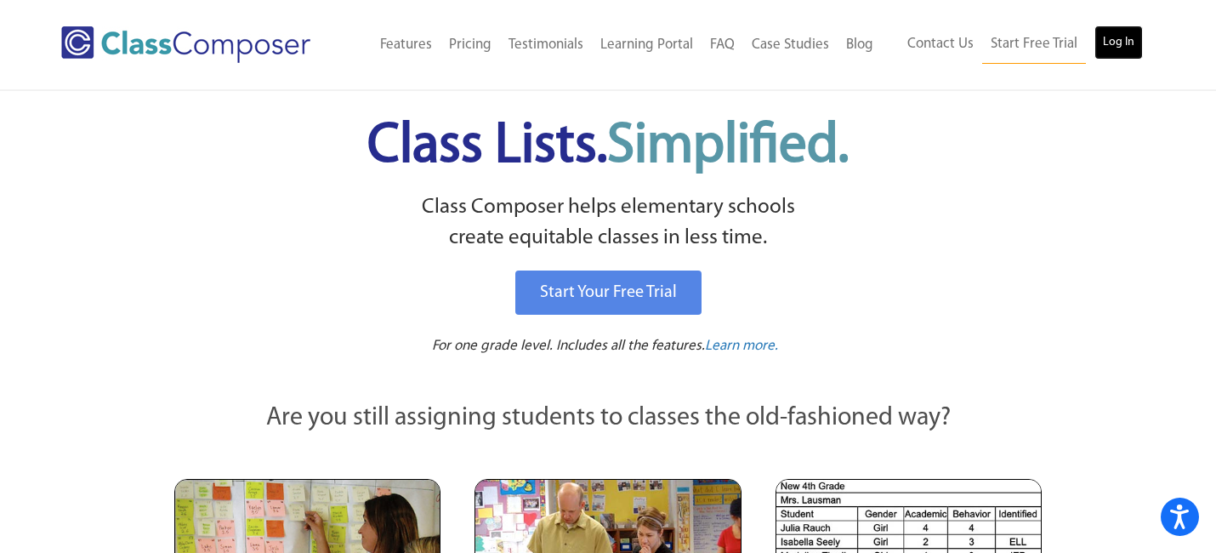
click at [1110, 57] on link "Log In" at bounding box center [1119, 43] width 48 height 34
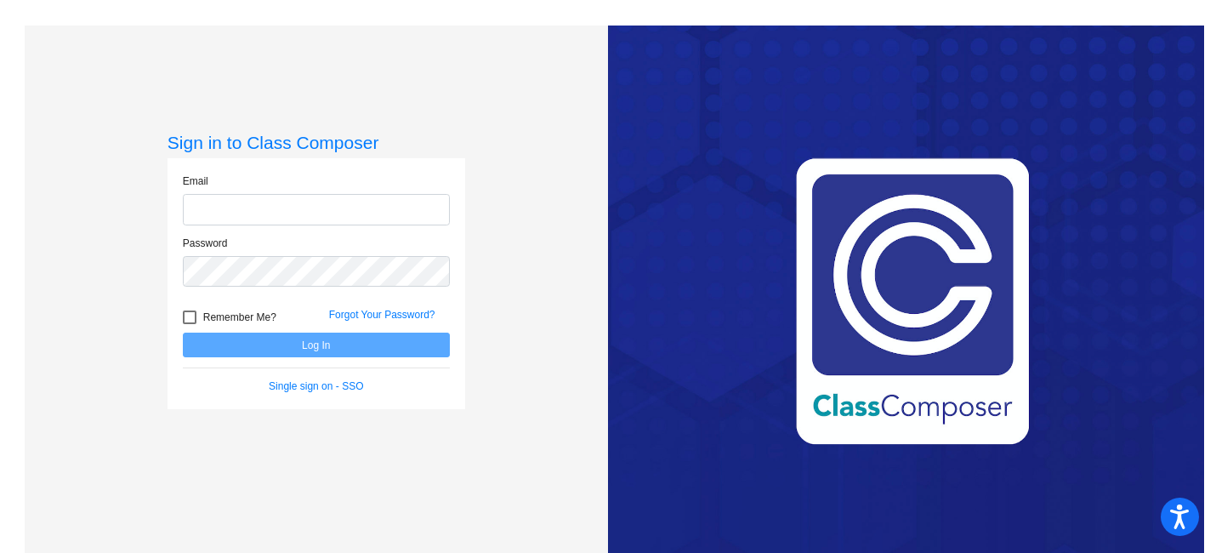
type input "[EMAIL_ADDRESS][DOMAIN_NAME]"
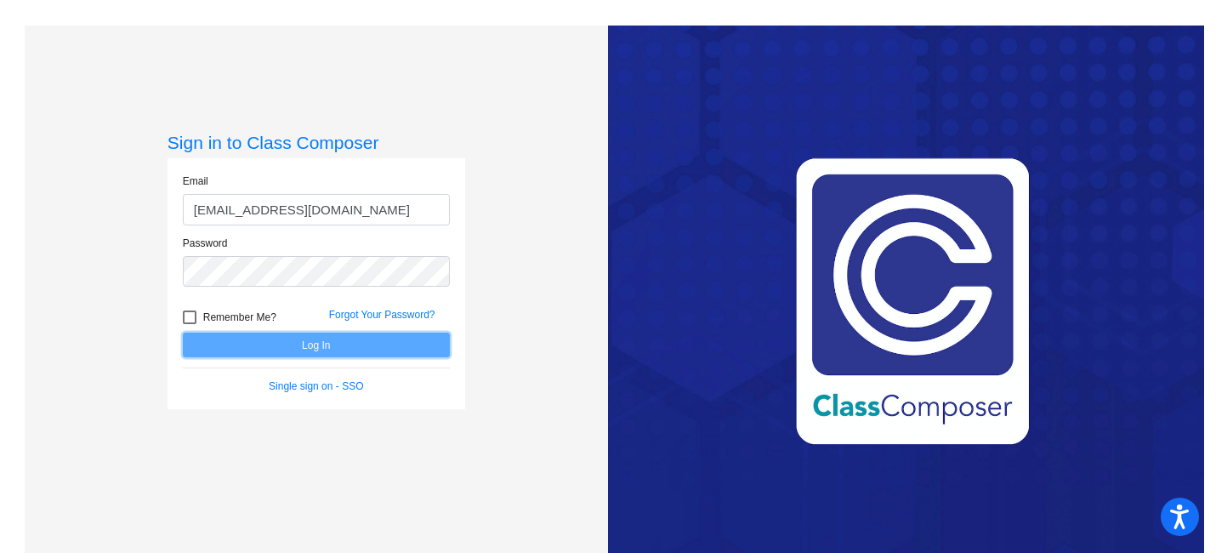
click at [362, 333] on button "Log In" at bounding box center [316, 345] width 267 height 25
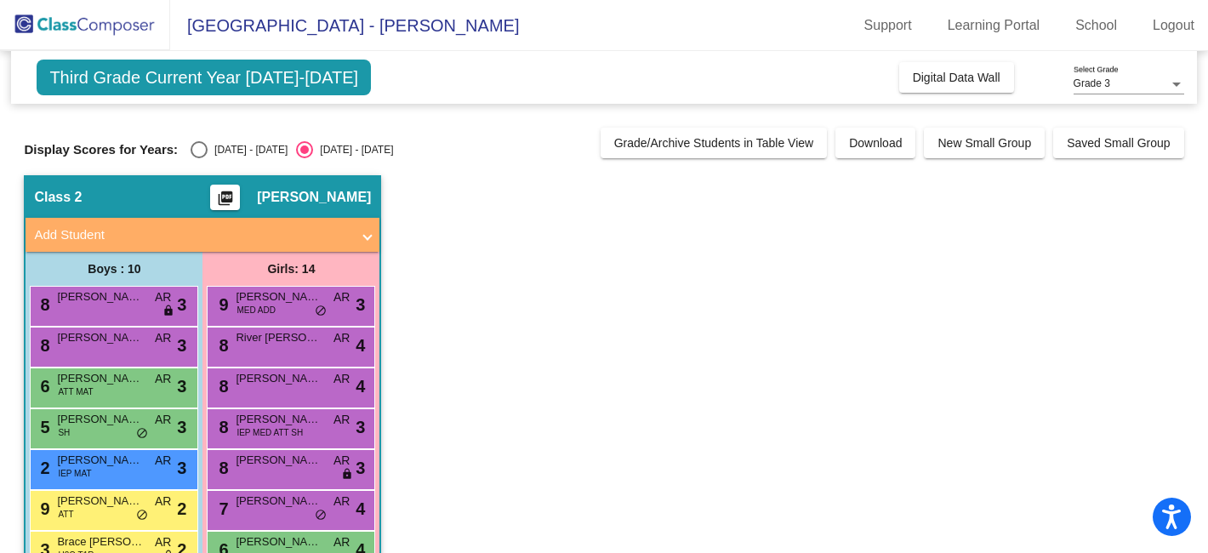
click at [223, 150] on div "[DATE] - [DATE]" at bounding box center [248, 149] width 80 height 15
click at [199, 158] on input "[DATE] - [DATE]" at bounding box center [198, 158] width 1 height 1
radio input "true"
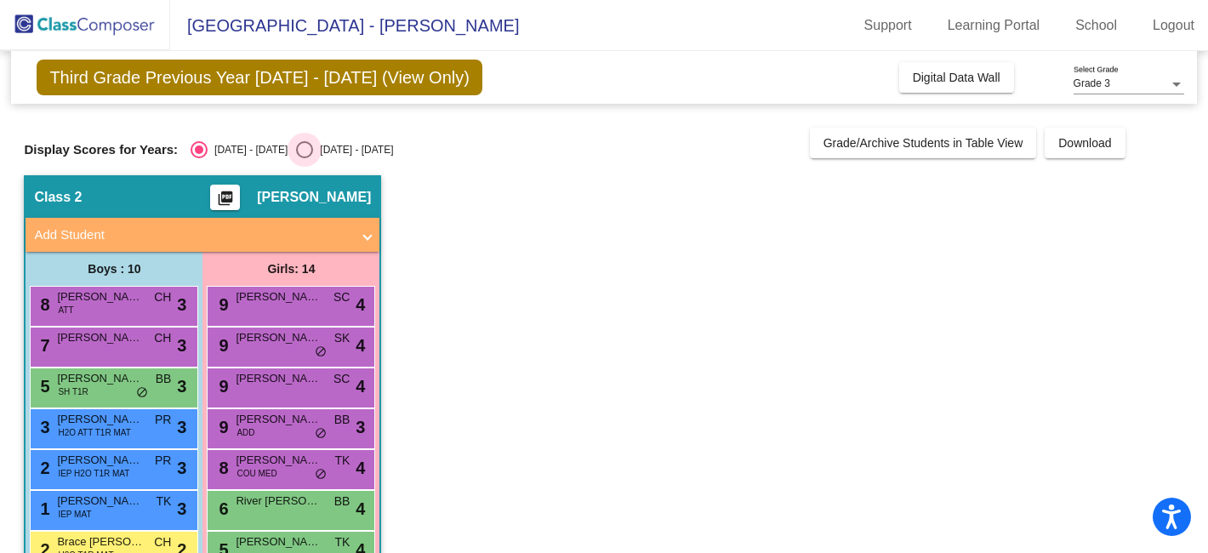
click at [320, 145] on div "[DATE] - [DATE]" at bounding box center [353, 149] width 80 height 15
click at [304, 158] on input "[DATE] - [DATE]" at bounding box center [304, 158] width 1 height 1
radio input "true"
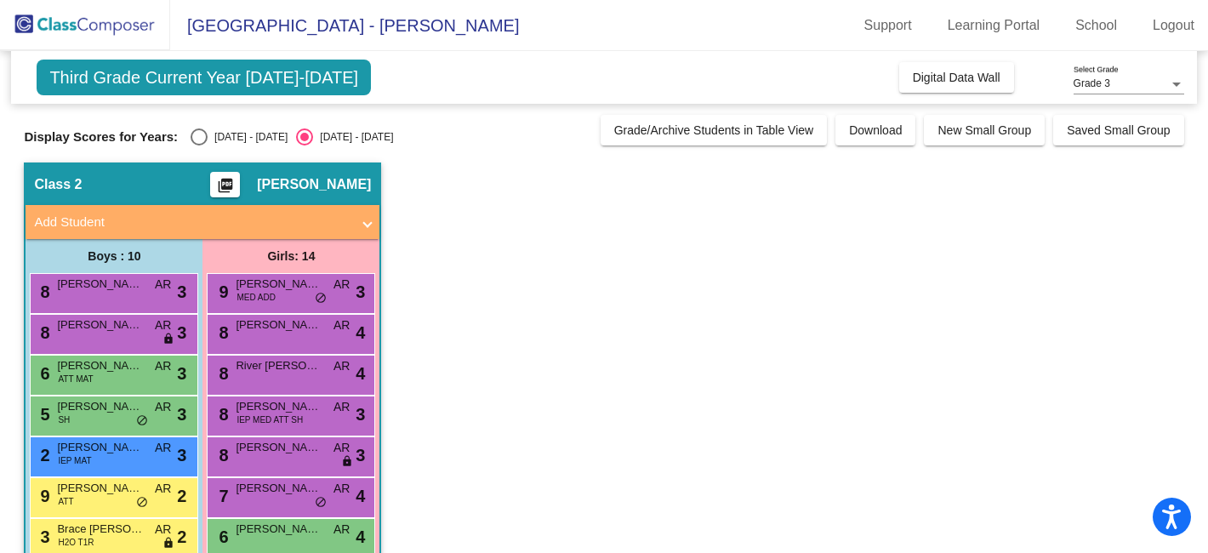
scroll to position [14, 0]
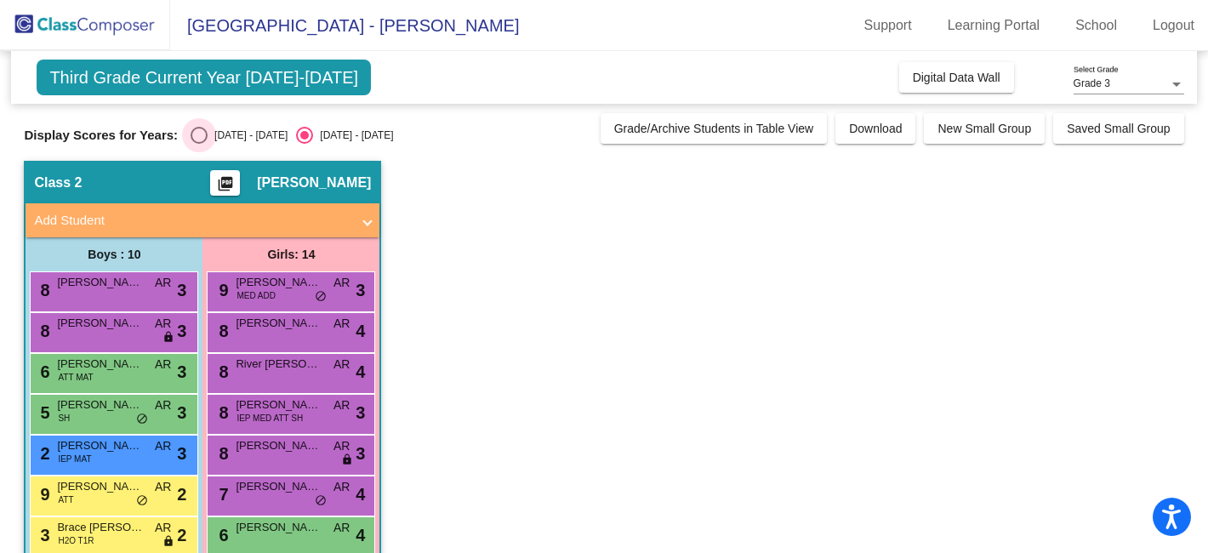
click at [204, 132] on div "Select an option" at bounding box center [199, 135] width 17 height 17
click at [199, 144] on input "2023 - 2024" at bounding box center [198, 144] width 1 height 1
radio input "true"
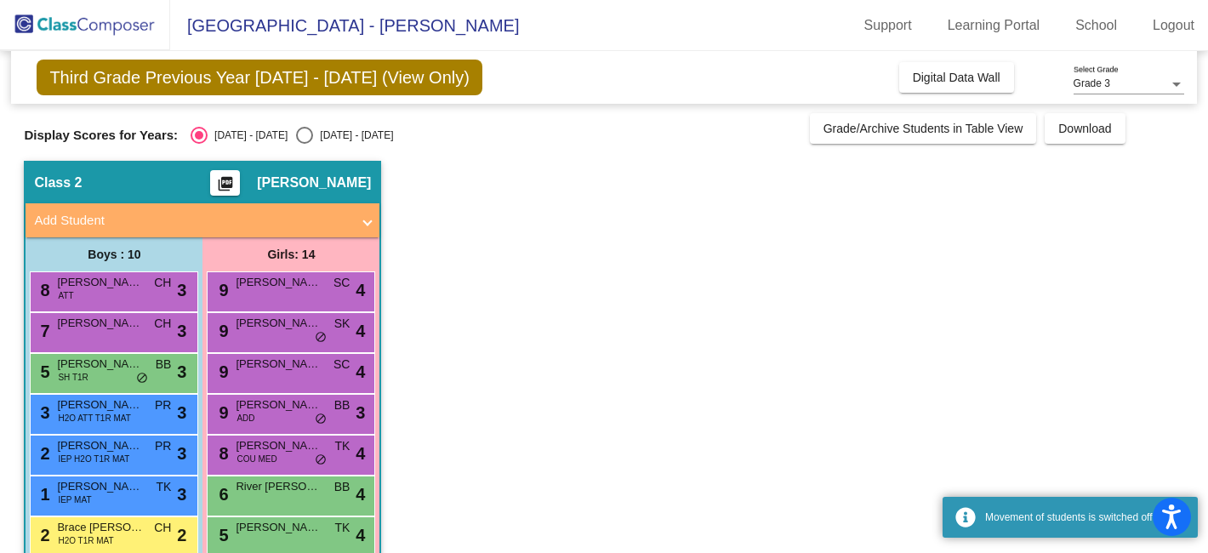
click at [313, 140] on div "2024 - 2025" at bounding box center [353, 135] width 80 height 15
click at [304, 144] on input "2024 - 2025" at bounding box center [304, 144] width 1 height 1
radio input "true"
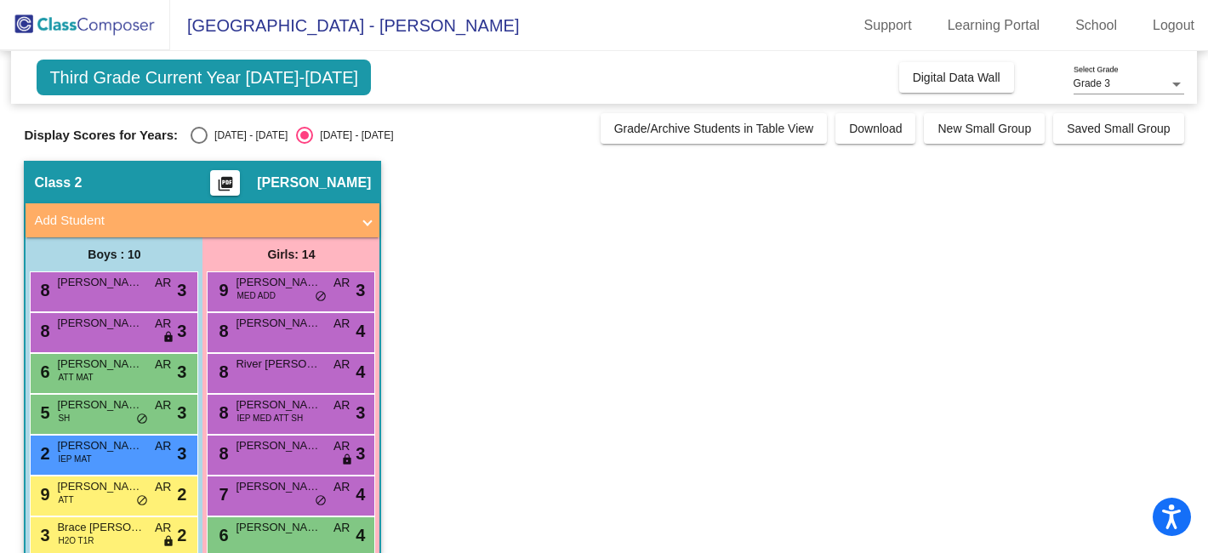
click at [231, 147] on div "Third Grade Current Year 2024-2025 Add, Move, or Retain Students Off On Incomin…" at bounding box center [603, 453] width 1159 height 833
click at [231, 143] on label "2023 - 2024" at bounding box center [239, 135] width 97 height 17
click at [199, 144] on input "2023 - 2024" at bounding box center [198, 144] width 1 height 1
radio input "true"
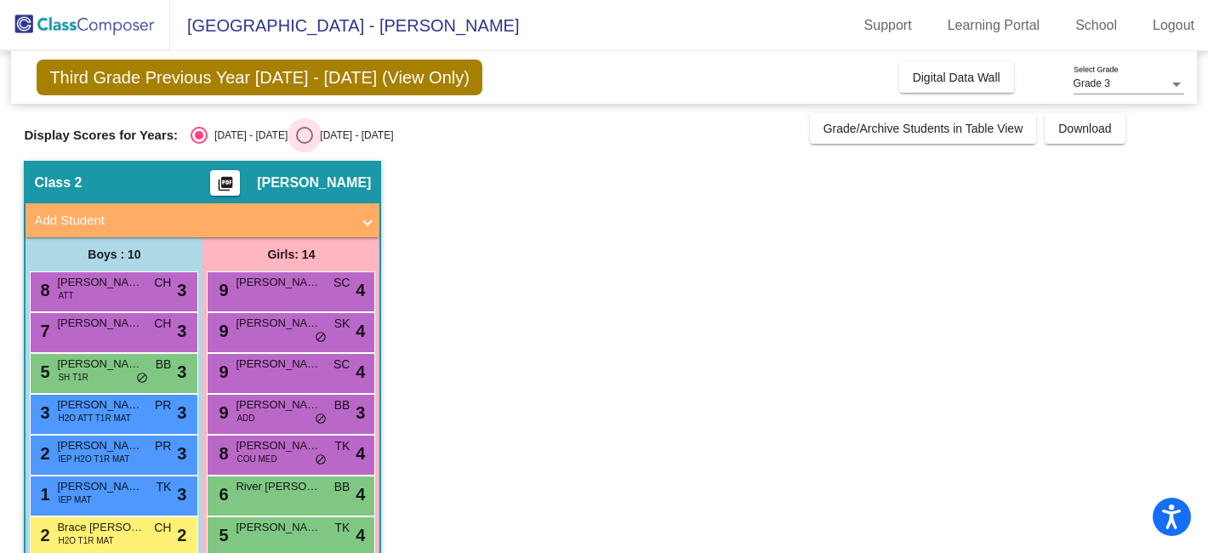
click at [313, 134] on div "2024 - 2025" at bounding box center [353, 135] width 80 height 15
click at [304, 144] on input "2024 - 2025" at bounding box center [304, 144] width 1 height 1
radio input "true"
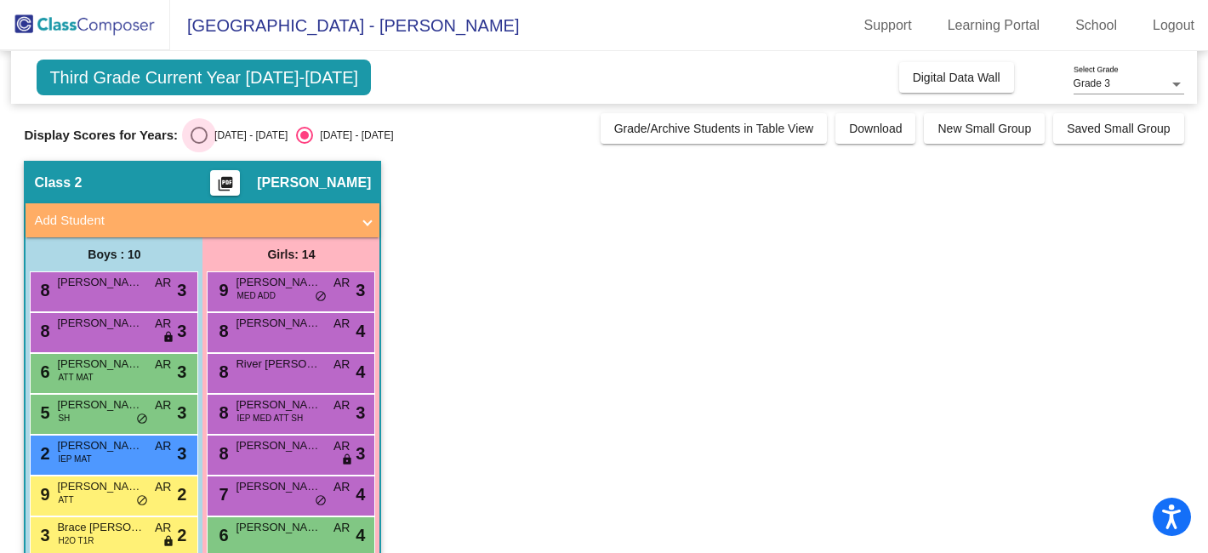
click at [216, 139] on div "2023 - 2024" at bounding box center [248, 135] width 80 height 15
click at [199, 144] on input "2023 - 2024" at bounding box center [198, 144] width 1 height 1
radio input "true"
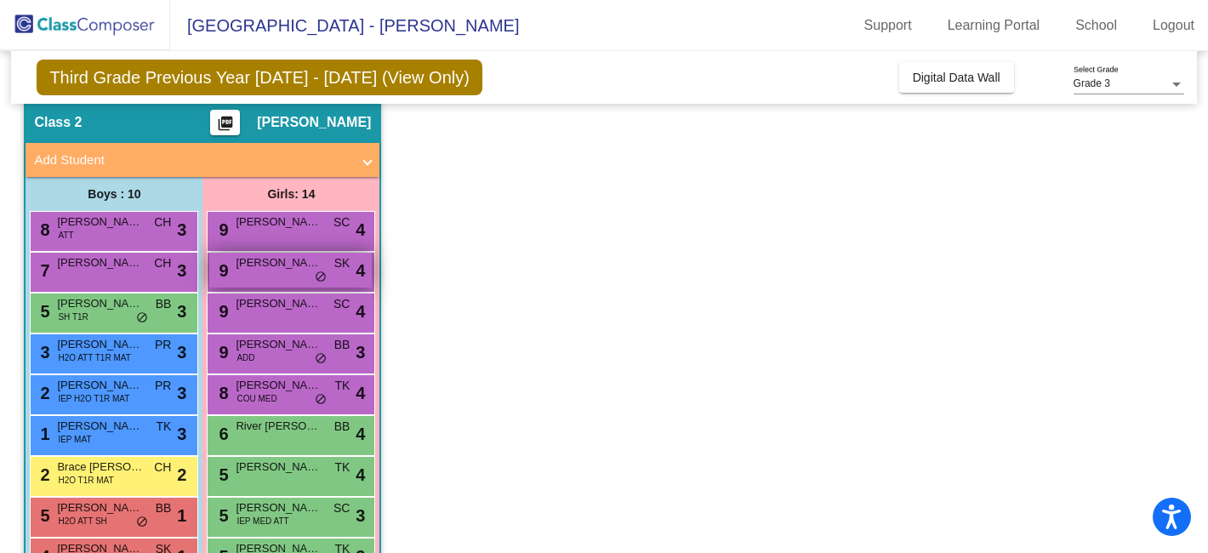
scroll to position [0, 0]
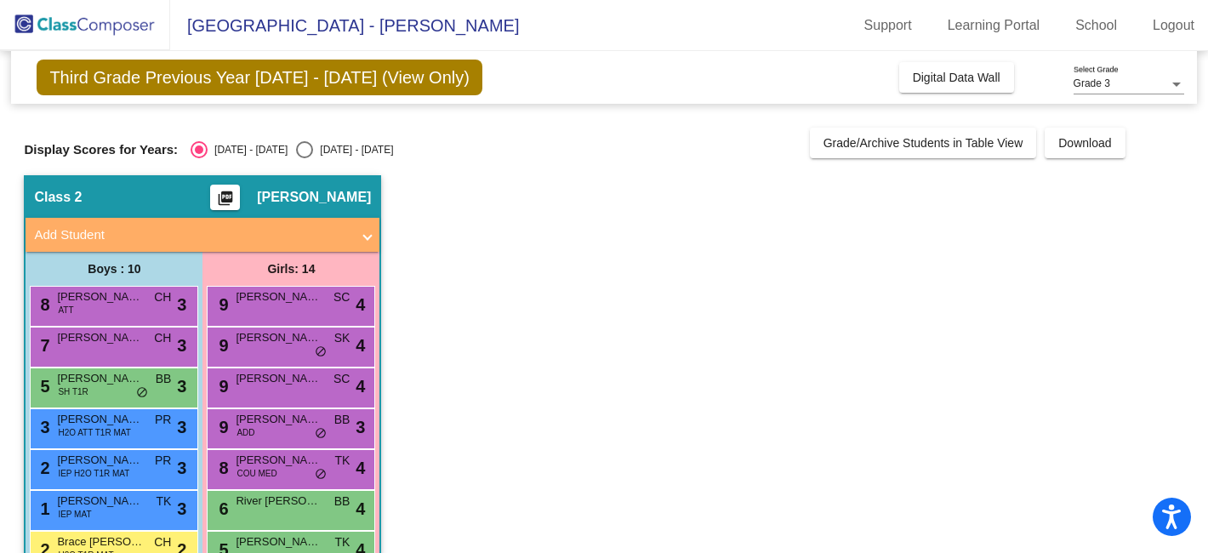
click at [296, 149] on div "Select an option" at bounding box center [304, 149] width 17 height 17
click at [304, 158] on input "2024 - 2025" at bounding box center [304, 158] width 1 height 1
radio input "true"
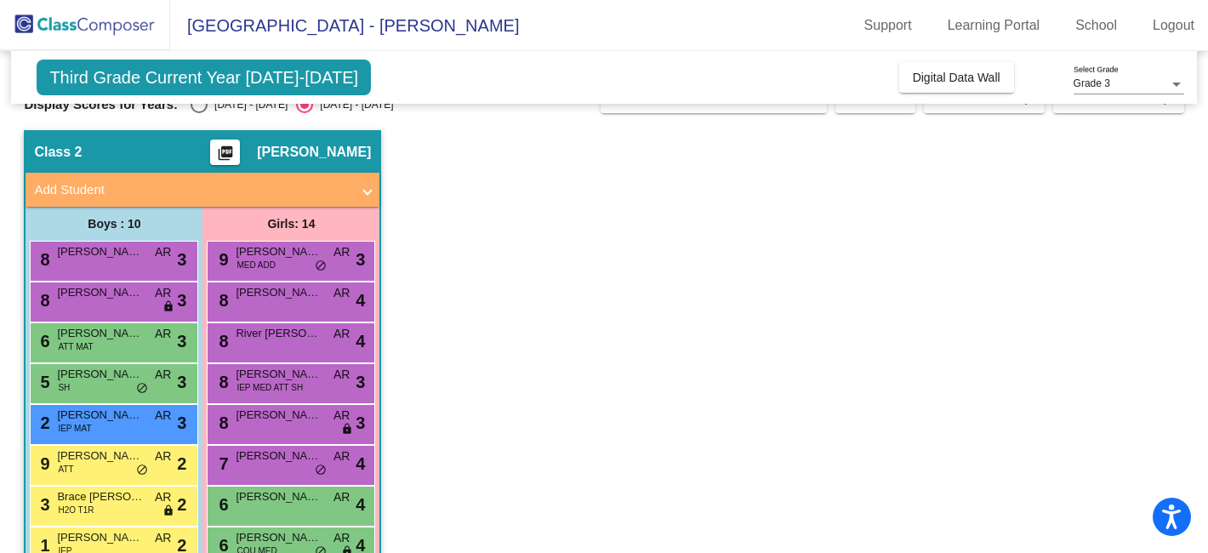
scroll to position [45, 0]
click at [218, 109] on div "2023 - 2024" at bounding box center [248, 104] width 80 height 15
click at [199, 113] on input "2023 - 2024" at bounding box center [198, 113] width 1 height 1
radio input "true"
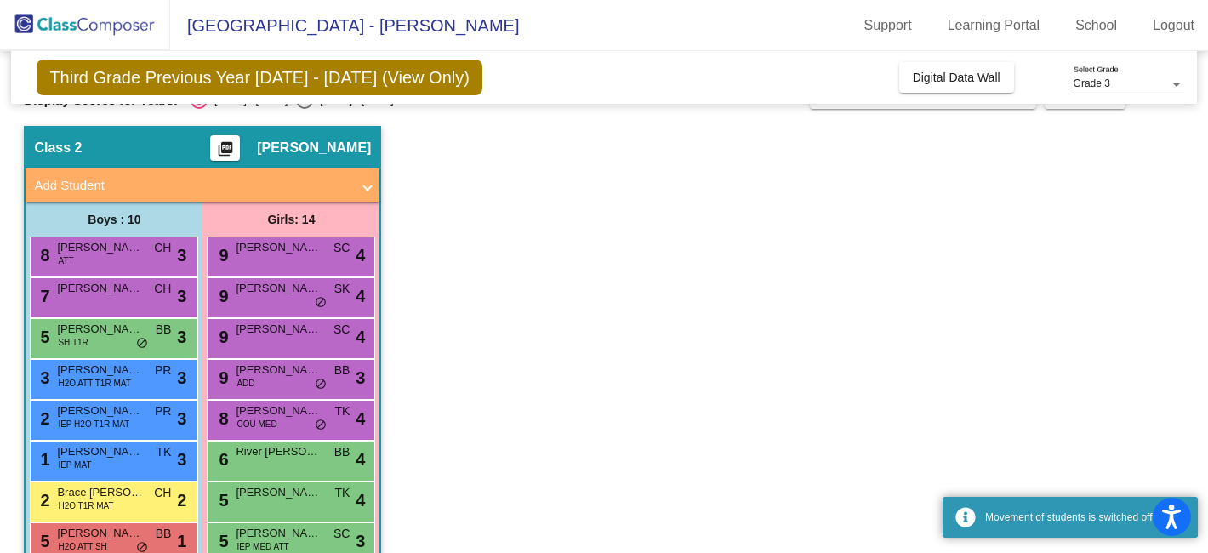
scroll to position [48, 0]
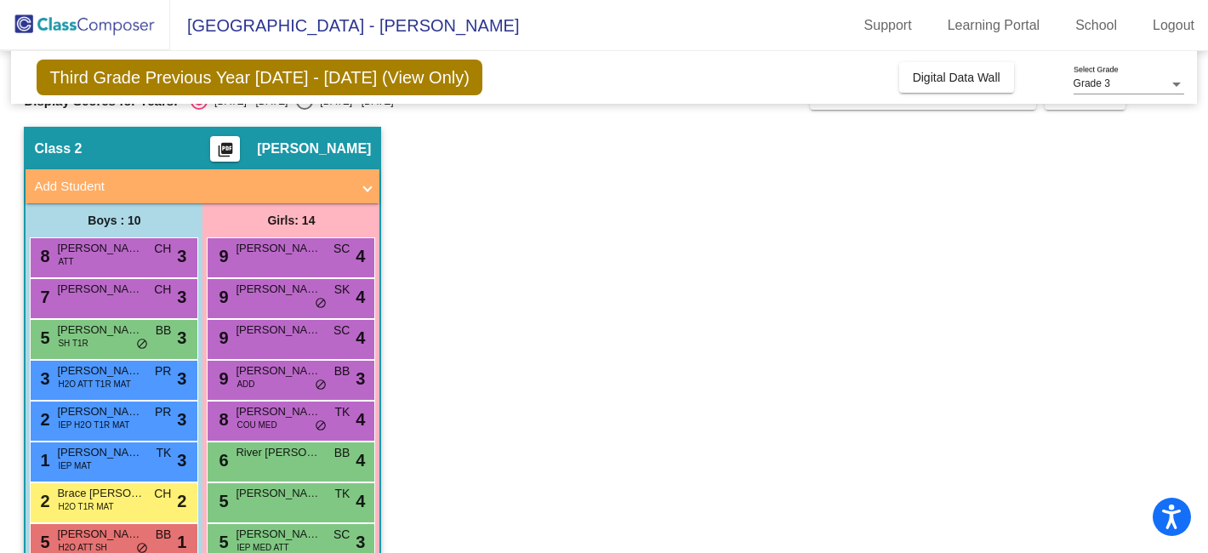
click at [317, 107] on div "2024 - 2025" at bounding box center [353, 101] width 80 height 15
click at [304, 110] on input "2024 - 2025" at bounding box center [304, 110] width 1 height 1
radio input "true"
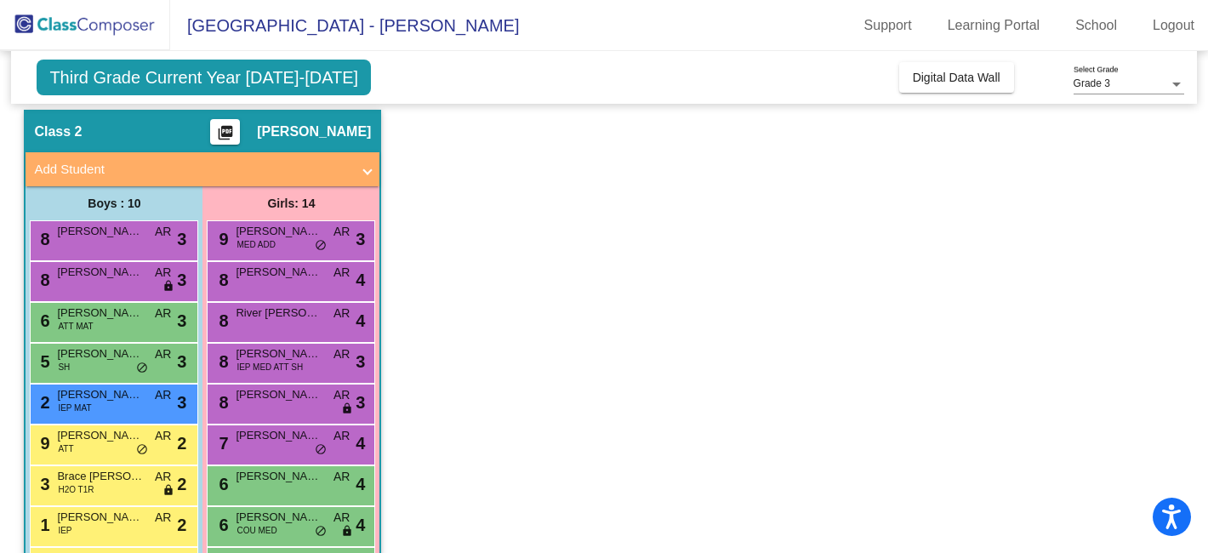
scroll to position [0, 0]
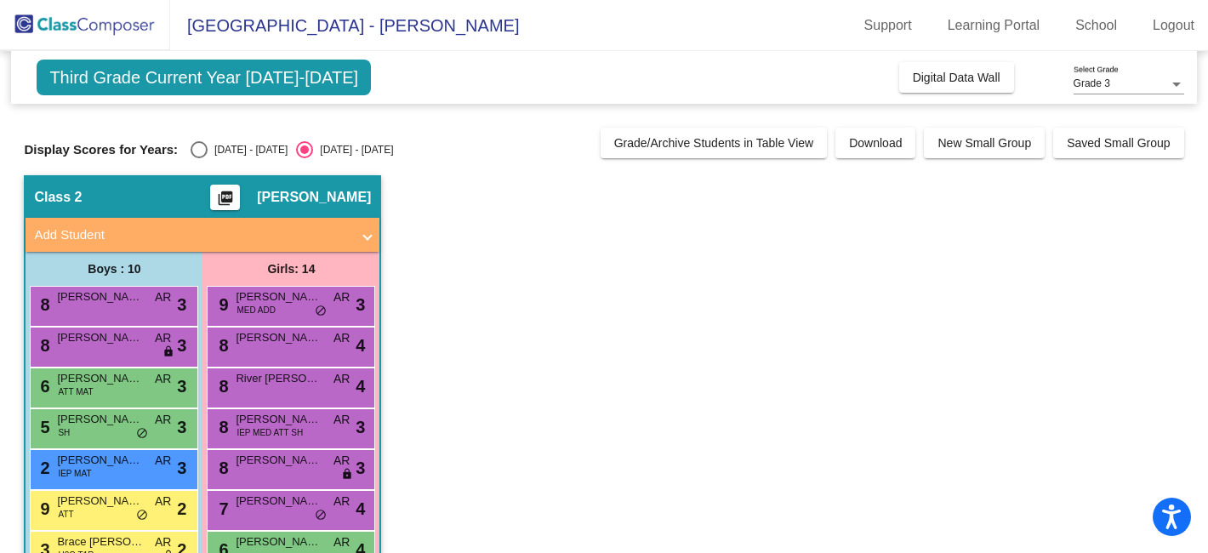
click at [208, 151] on div "2023 - 2024" at bounding box center [248, 149] width 80 height 15
click at [199, 158] on input "2023 - 2024" at bounding box center [198, 158] width 1 height 1
radio input "true"
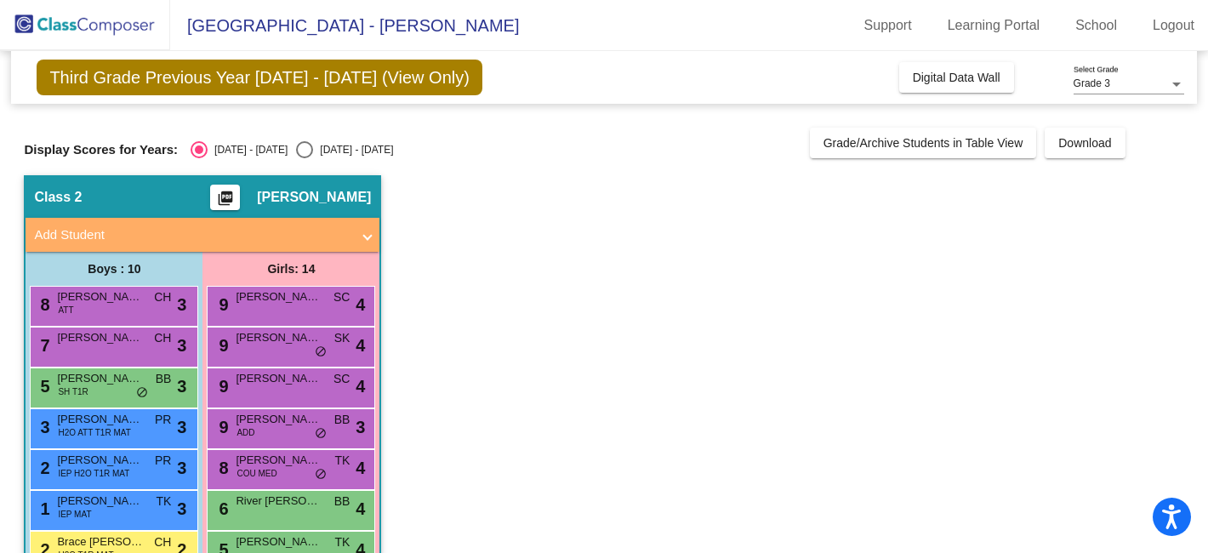
click at [323, 145] on div "2024 - 2025" at bounding box center [353, 149] width 80 height 15
click at [304, 158] on input "2024 - 2025" at bounding box center [304, 158] width 1 height 1
radio input "true"
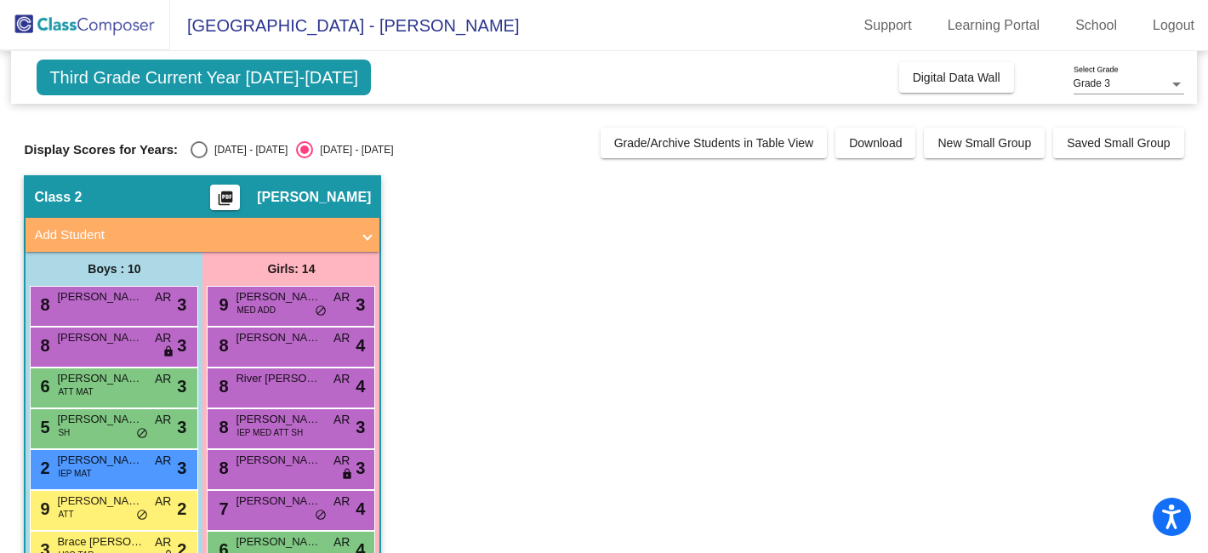
click at [180, 150] on div "Display Scores for Years: 2023 - 2024 2024 - 2025" at bounding box center [307, 149] width 567 height 17
click at [194, 150] on div "Select an option" at bounding box center [199, 149] width 17 height 17
click at [198, 158] on input "2023 - 2024" at bounding box center [198, 158] width 1 height 1
radio input "true"
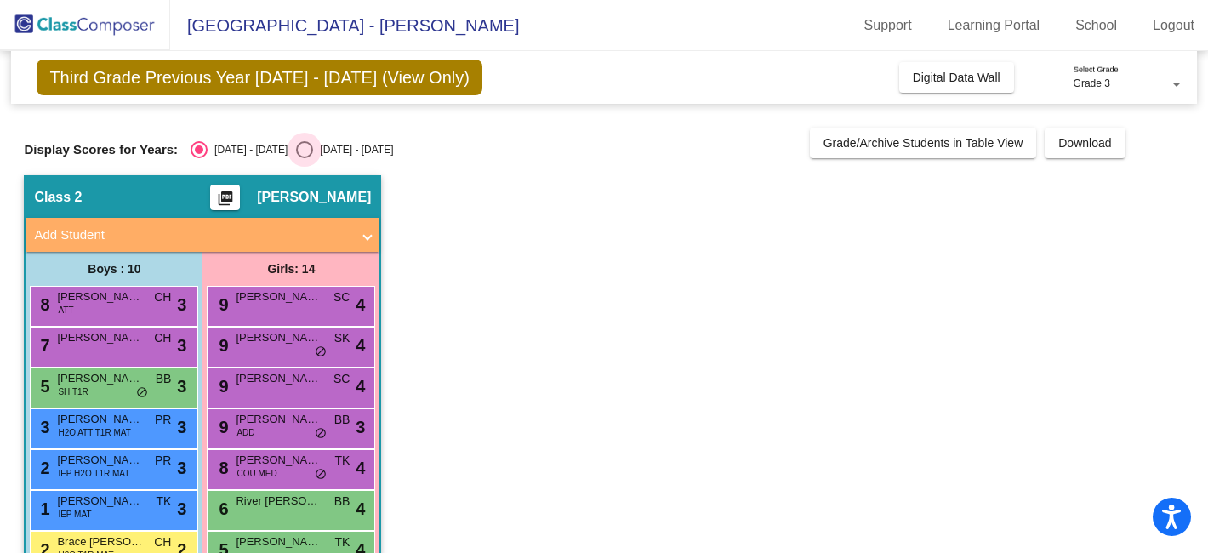
click at [313, 150] on div "2024 - 2025" at bounding box center [353, 149] width 80 height 15
click at [304, 158] on input "2024 - 2025" at bounding box center [304, 158] width 1 height 1
radio input "true"
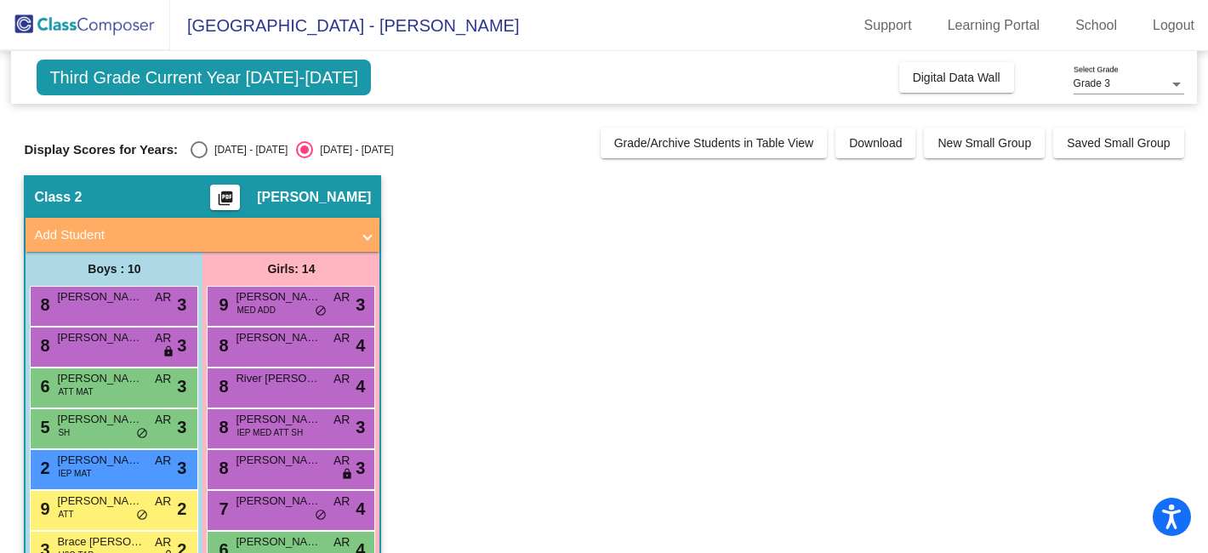
click at [216, 139] on div "Display Scores for Years: 2023 - 2024 2024 - 2025 Grade/Archive Students in Tab…" at bounding box center [603, 143] width 1159 height 31
click at [218, 151] on div "2023 - 2024" at bounding box center [248, 149] width 80 height 15
click at [199, 158] on input "2023 - 2024" at bounding box center [198, 158] width 1 height 1
radio input "true"
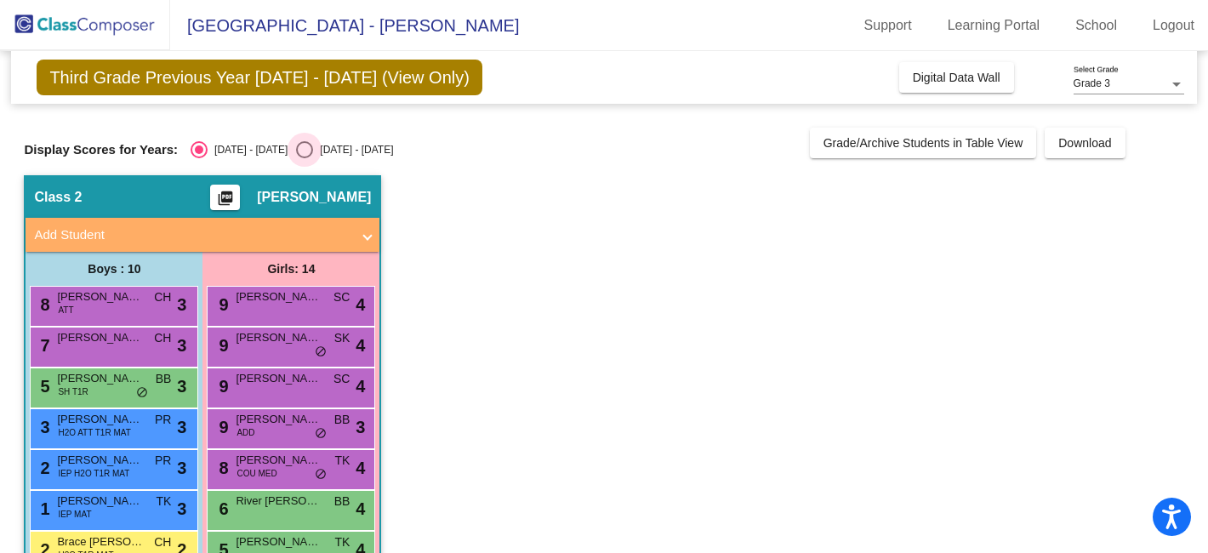
click at [313, 145] on div "2024 - 2025" at bounding box center [353, 149] width 80 height 15
click at [304, 158] on input "2024 - 2025" at bounding box center [304, 158] width 1 height 1
radio input "true"
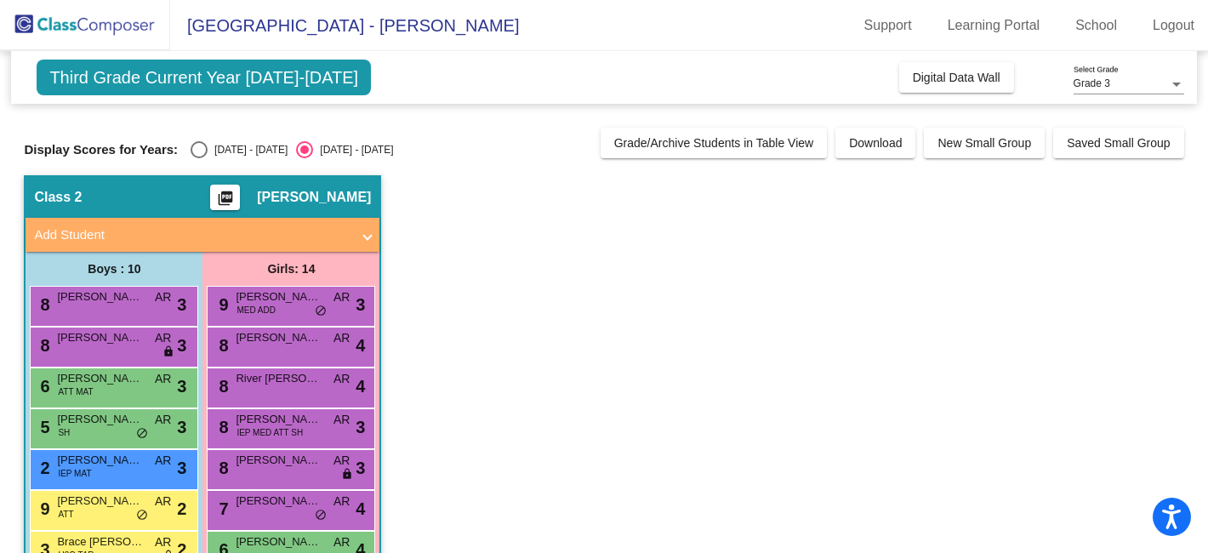
click at [247, 152] on div "2023 - 2024" at bounding box center [248, 149] width 80 height 15
click at [199, 158] on input "2023 - 2024" at bounding box center [198, 158] width 1 height 1
radio input "true"
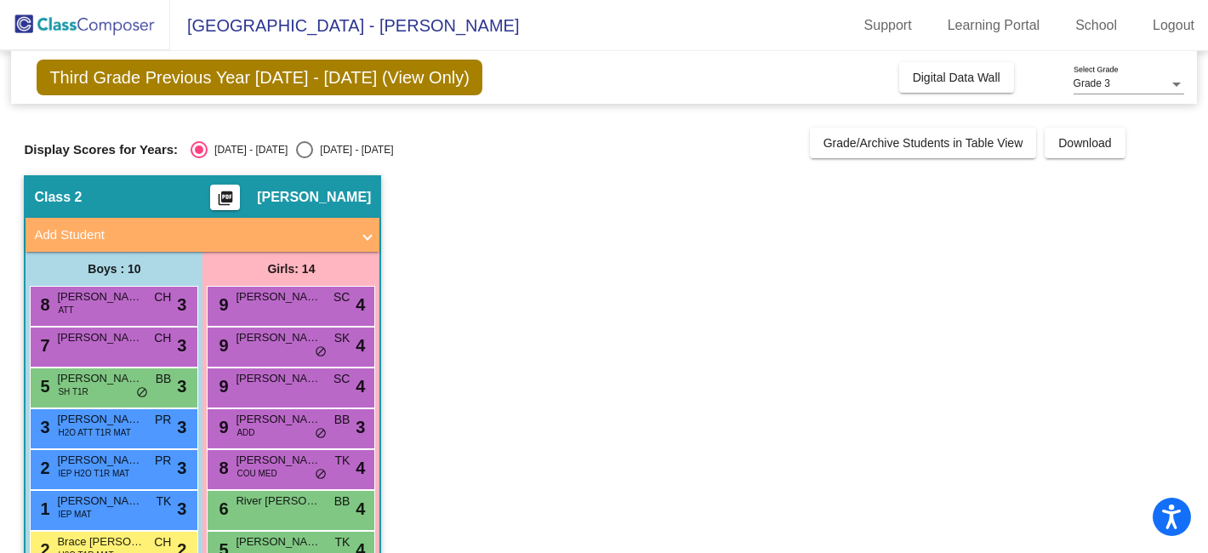
click at [333, 154] on div "2024 - 2025" at bounding box center [353, 149] width 80 height 15
click at [304, 158] on input "2024 - 2025" at bounding box center [304, 158] width 1 height 1
radio input "true"
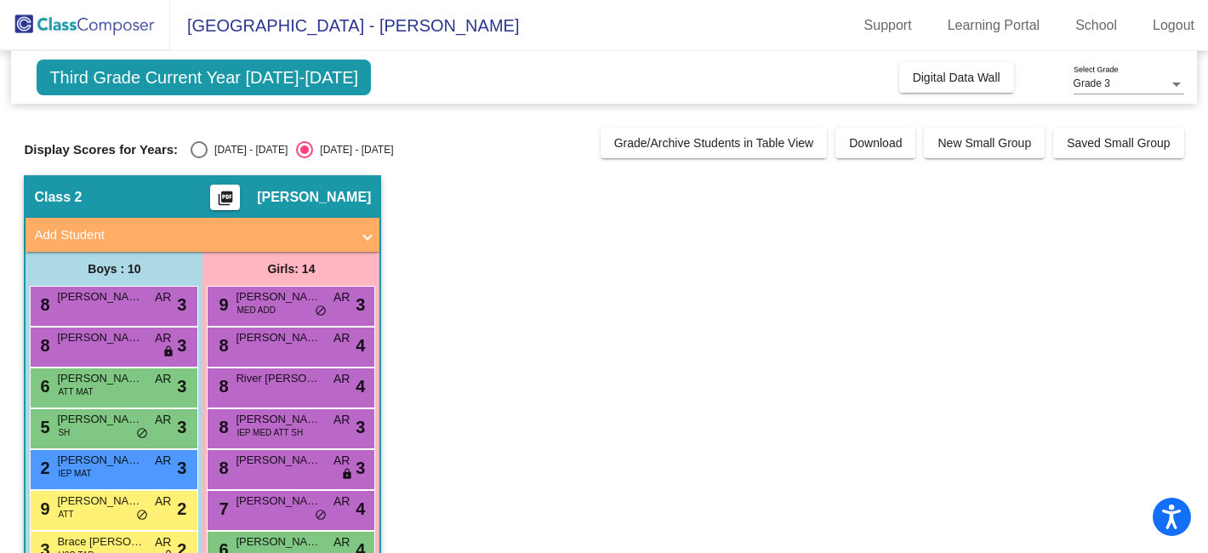
click at [202, 145] on div "Select an option" at bounding box center [199, 149] width 17 height 17
click at [199, 158] on input "2023 - 2024" at bounding box center [198, 158] width 1 height 1
radio input "true"
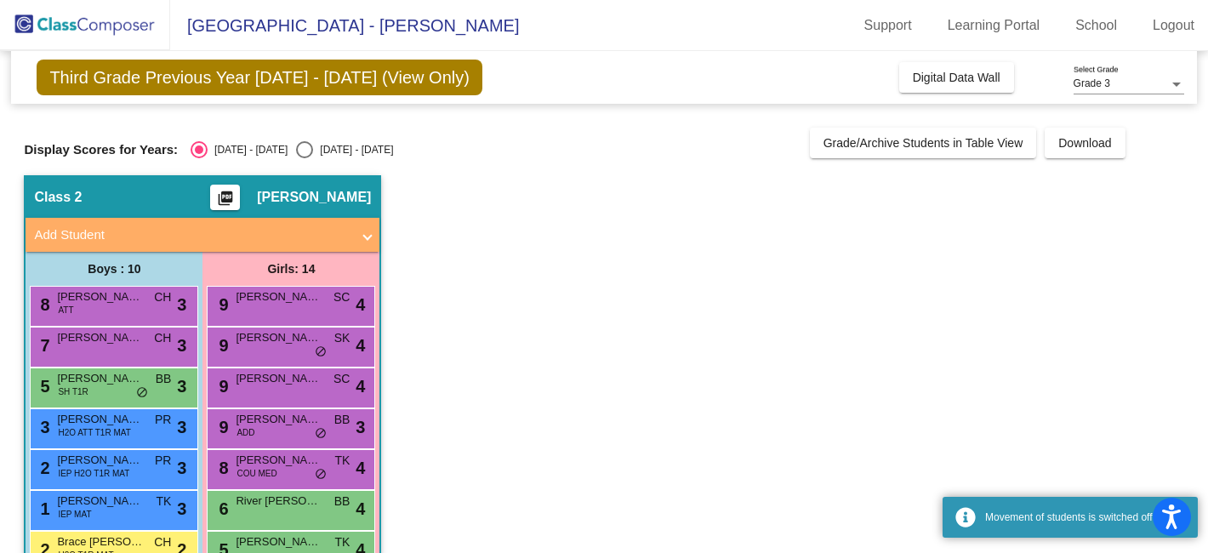
click at [321, 151] on div "2024 - 2025" at bounding box center [353, 149] width 80 height 15
click at [304, 158] on input "2024 - 2025" at bounding box center [304, 158] width 1 height 1
radio input "true"
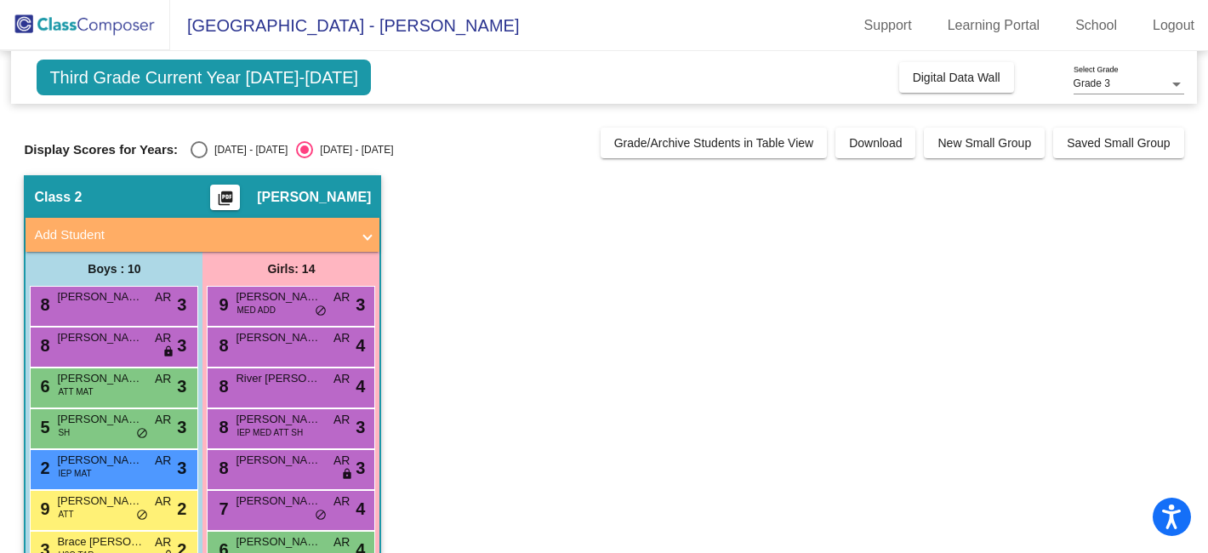
click at [238, 151] on div "2023 - 2024" at bounding box center [248, 149] width 80 height 15
click at [199, 158] on input "2023 - 2024" at bounding box center [198, 158] width 1 height 1
radio input "true"
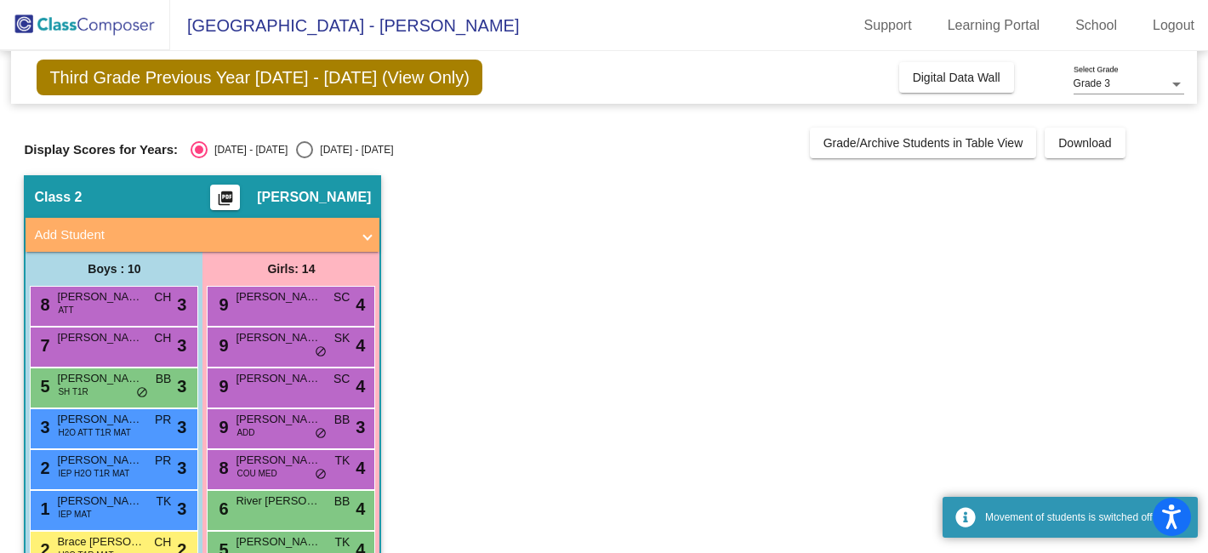
click at [328, 149] on div "2024 - 2025" at bounding box center [353, 149] width 80 height 15
click at [304, 158] on input "2024 - 2025" at bounding box center [304, 158] width 1 height 1
radio input "true"
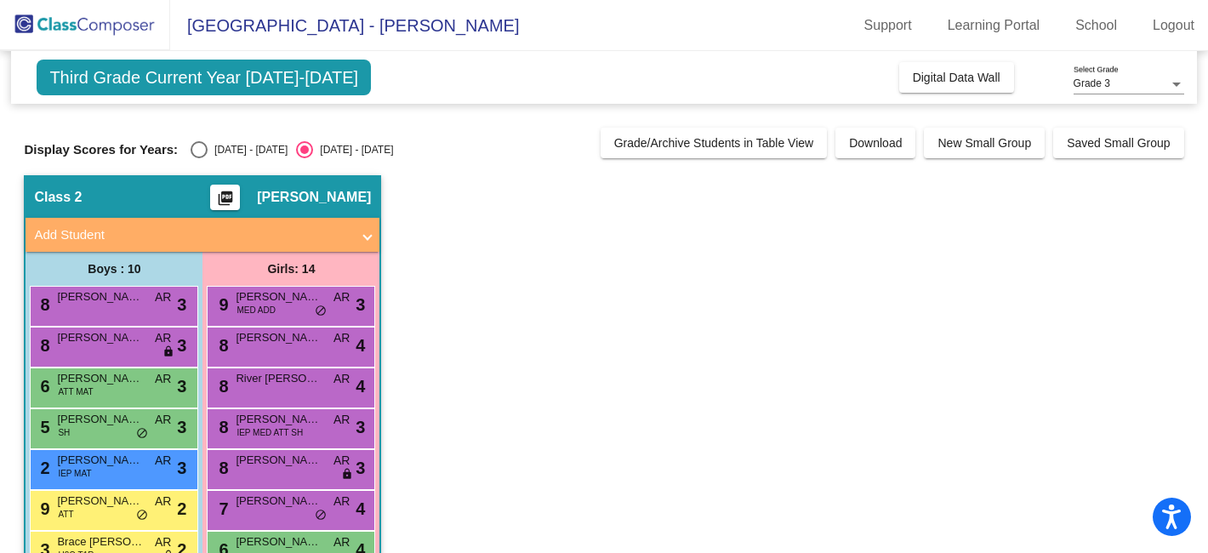
click at [235, 148] on div "2023 - 2024" at bounding box center [248, 149] width 80 height 15
click at [199, 158] on input "2023 - 2024" at bounding box center [198, 158] width 1 height 1
radio input "true"
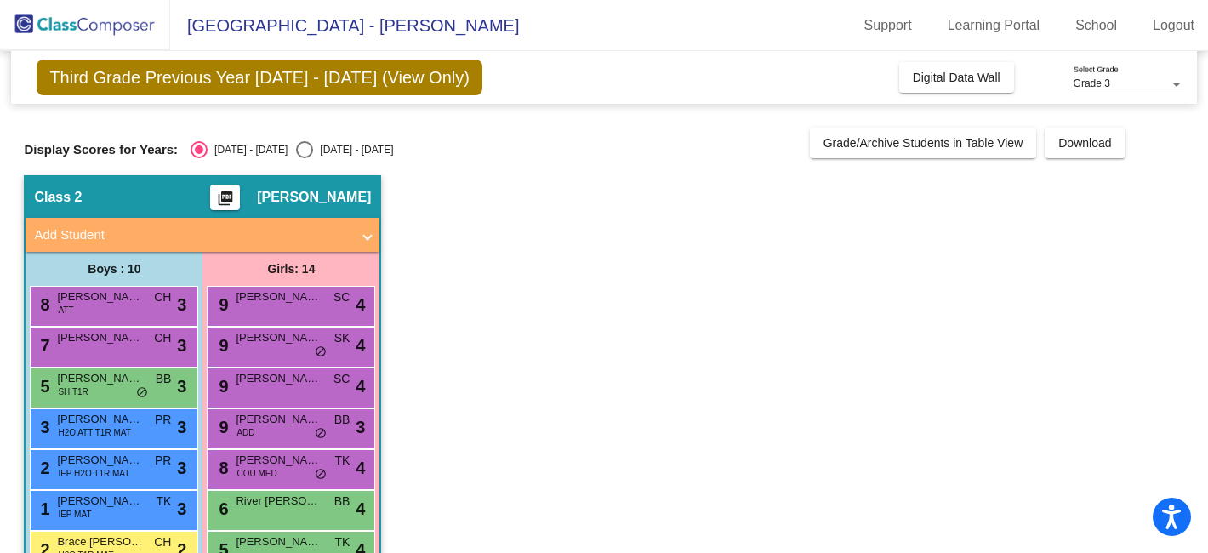
click at [313, 145] on div "2024 - 2025" at bounding box center [353, 149] width 80 height 15
click at [304, 158] on input "2024 - 2025" at bounding box center [304, 158] width 1 height 1
radio input "true"
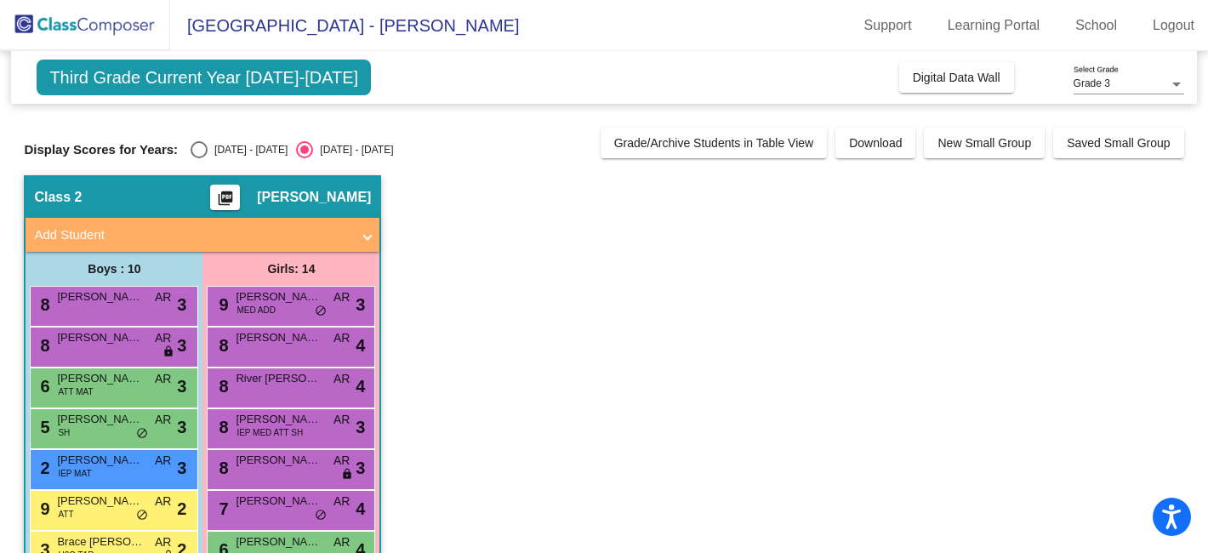
click at [222, 144] on div "2023 - 2024" at bounding box center [248, 149] width 80 height 15
click at [199, 158] on input "2023 - 2024" at bounding box center [198, 158] width 1 height 1
radio input "true"
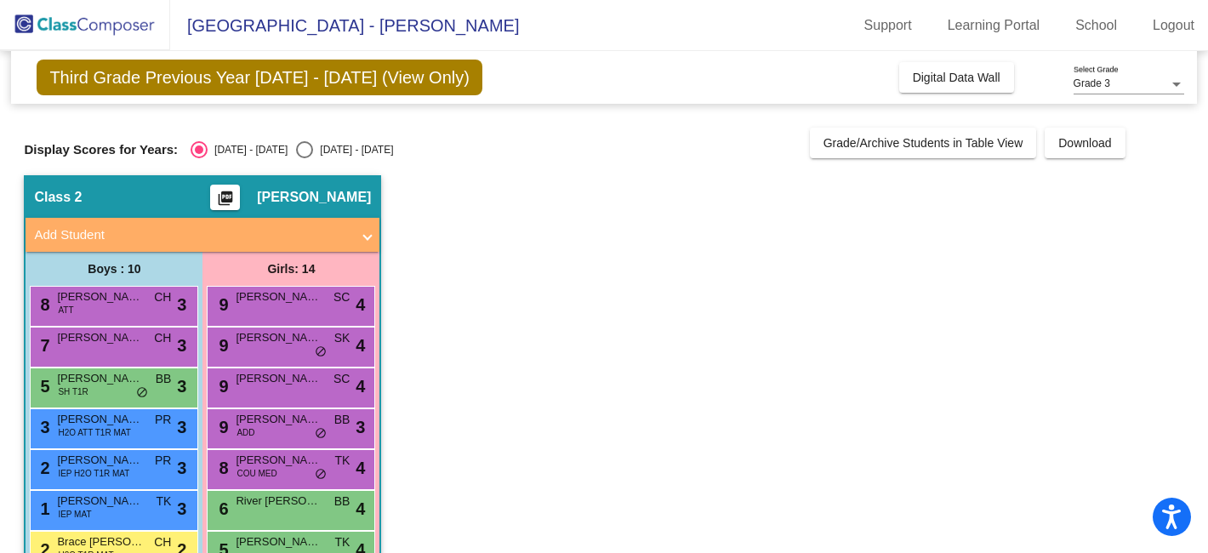
click at [313, 145] on div "2024 - 2025" at bounding box center [353, 149] width 80 height 15
click at [304, 158] on input "2024 - 2025" at bounding box center [304, 158] width 1 height 1
radio input "true"
